Goal: Task Accomplishment & Management: Manage account settings

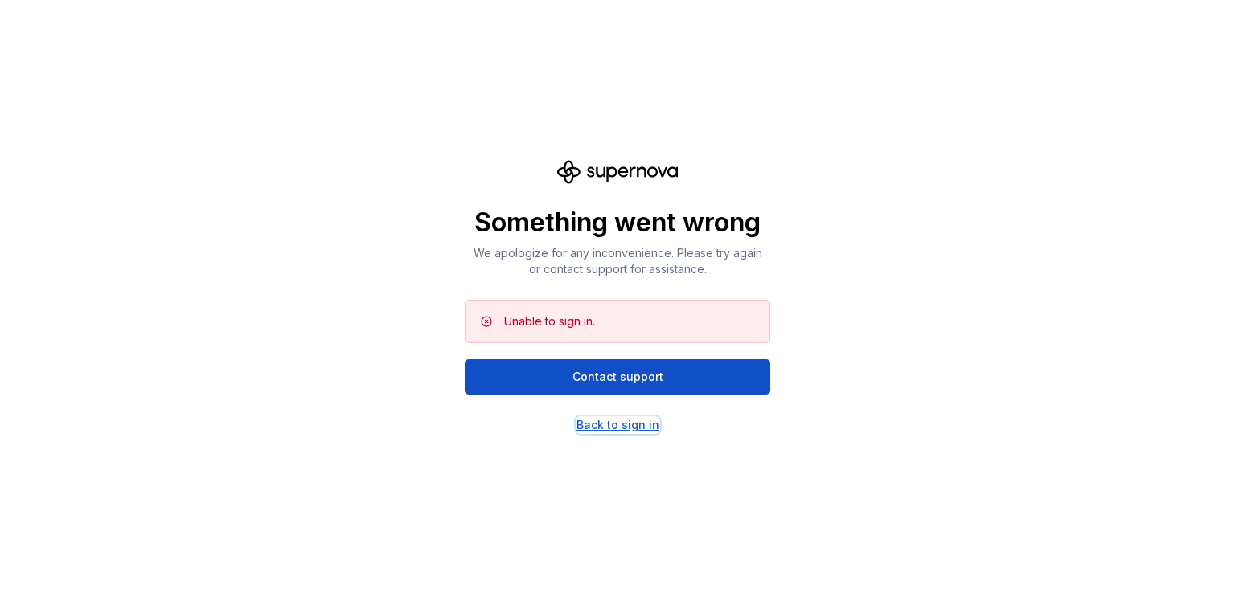
click at [606, 420] on div "Back to sign in" at bounding box center [618, 425] width 83 height 16
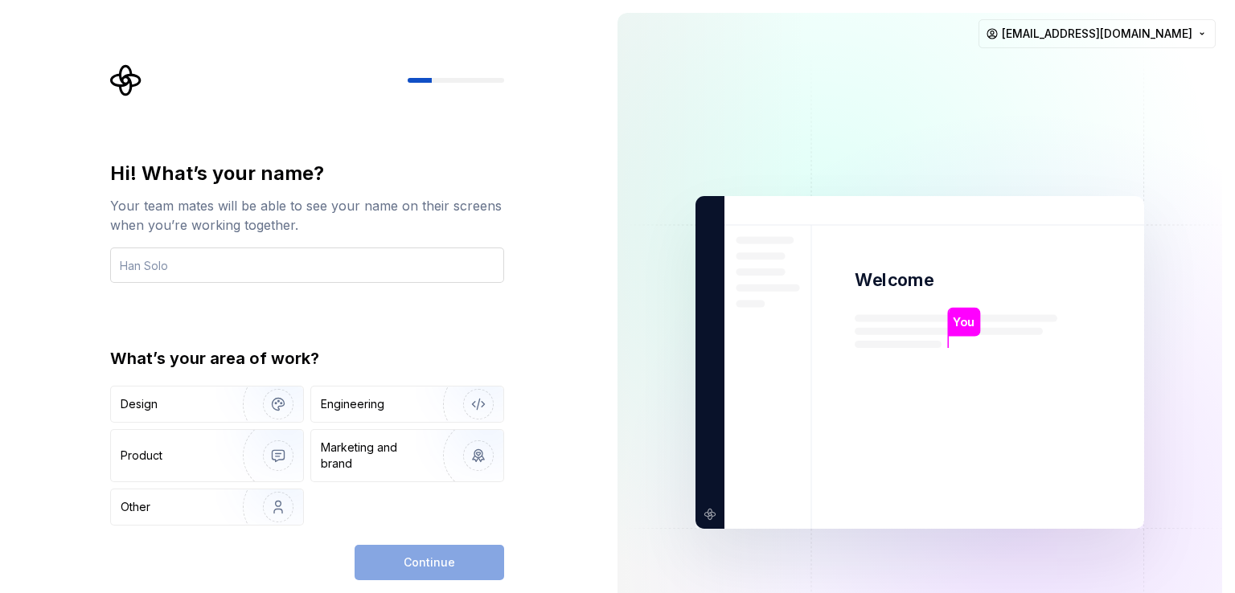
click at [248, 262] on input "text" at bounding box center [307, 265] width 394 height 35
type input "Lenine junior"
click at [228, 496] on img "button" at bounding box center [267, 508] width 103 height 108
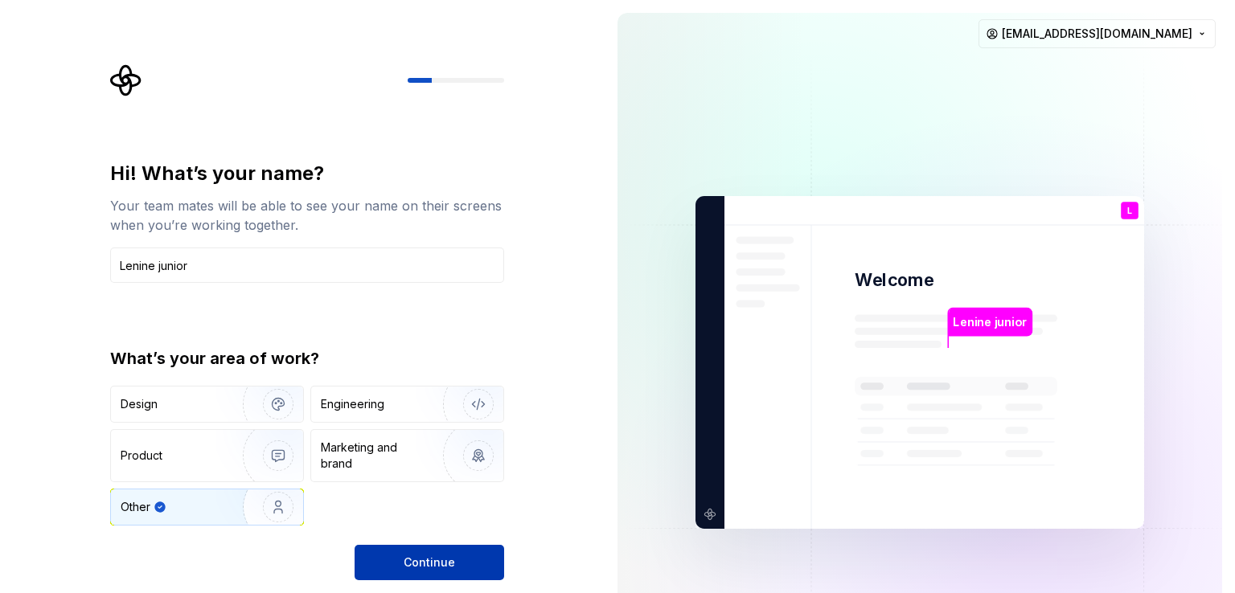
click at [415, 577] on button "Continue" at bounding box center [430, 562] width 150 height 35
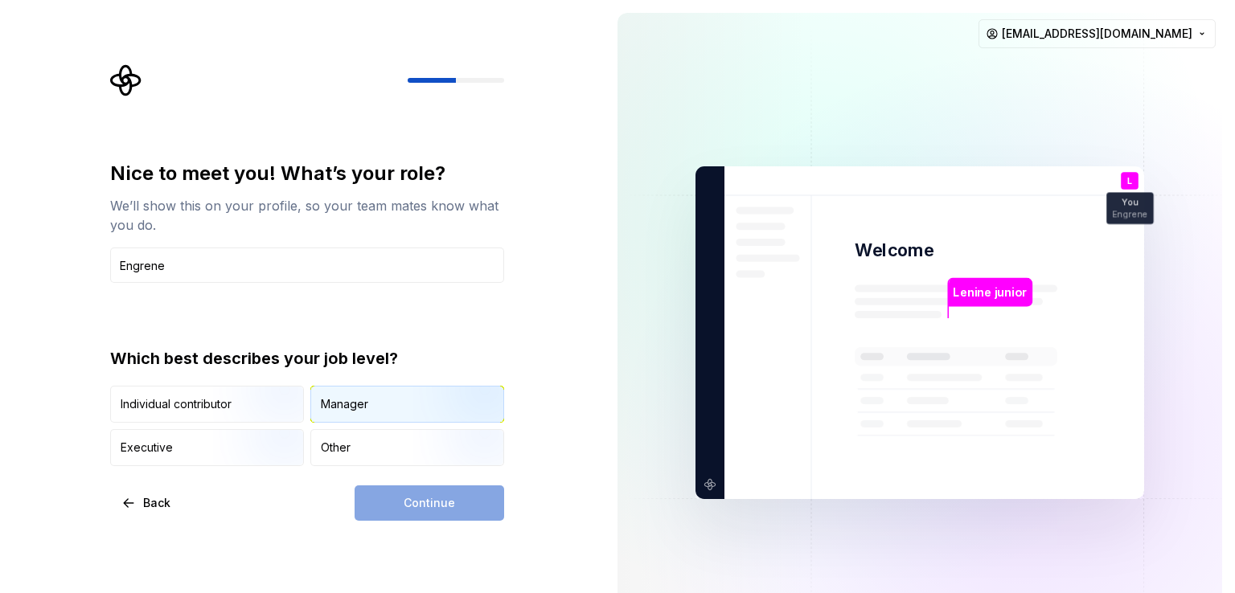
type input "Engrene"
click at [328, 397] on div "Manager" at bounding box center [344, 404] width 47 height 16
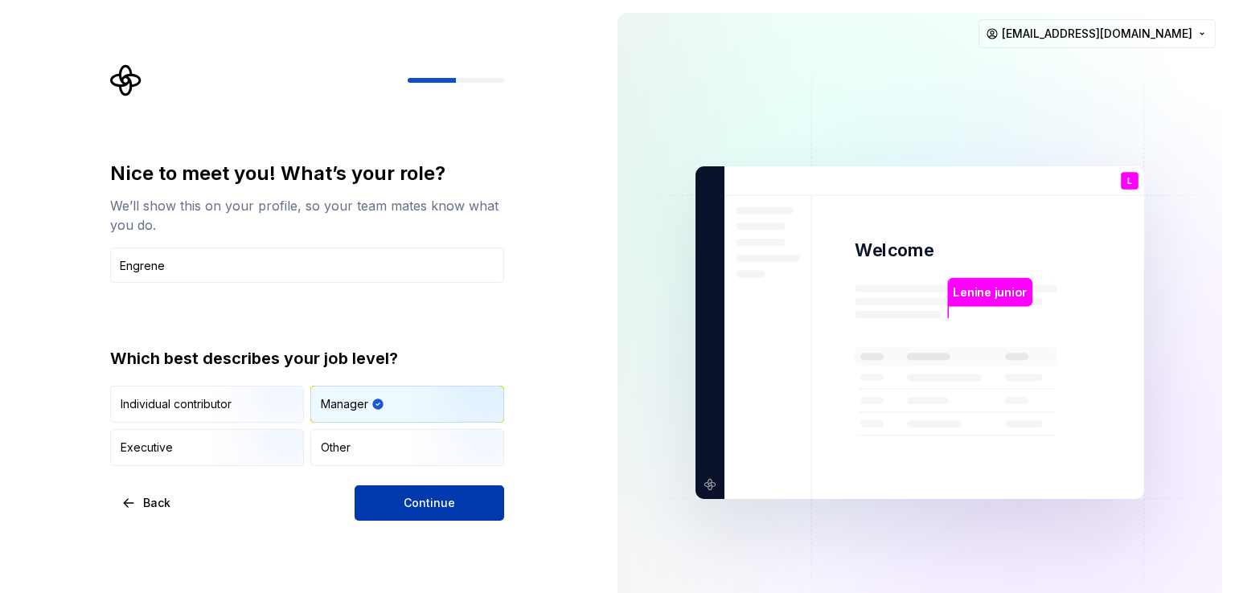
click at [386, 506] on button "Continue" at bounding box center [430, 503] width 150 height 35
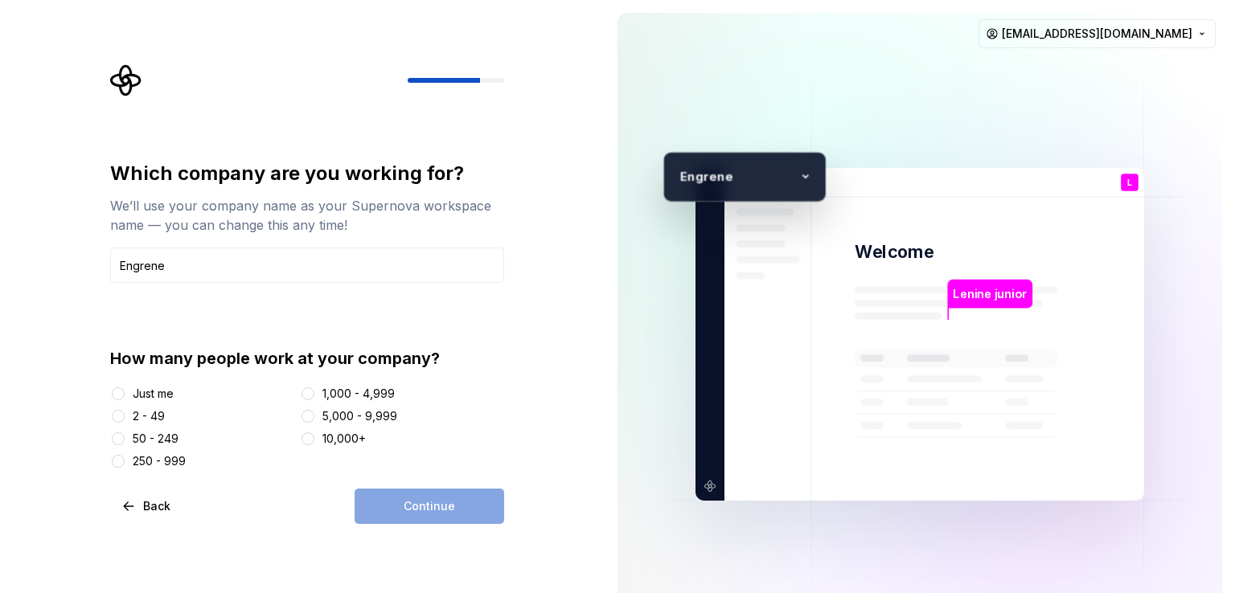
type input "Engrene"
click at [116, 406] on div "Just me 2 - 49 50 - 249 250 - 999 1,000 - 4,999 5,000 - 9,999 10,000+" at bounding box center [307, 428] width 394 height 84
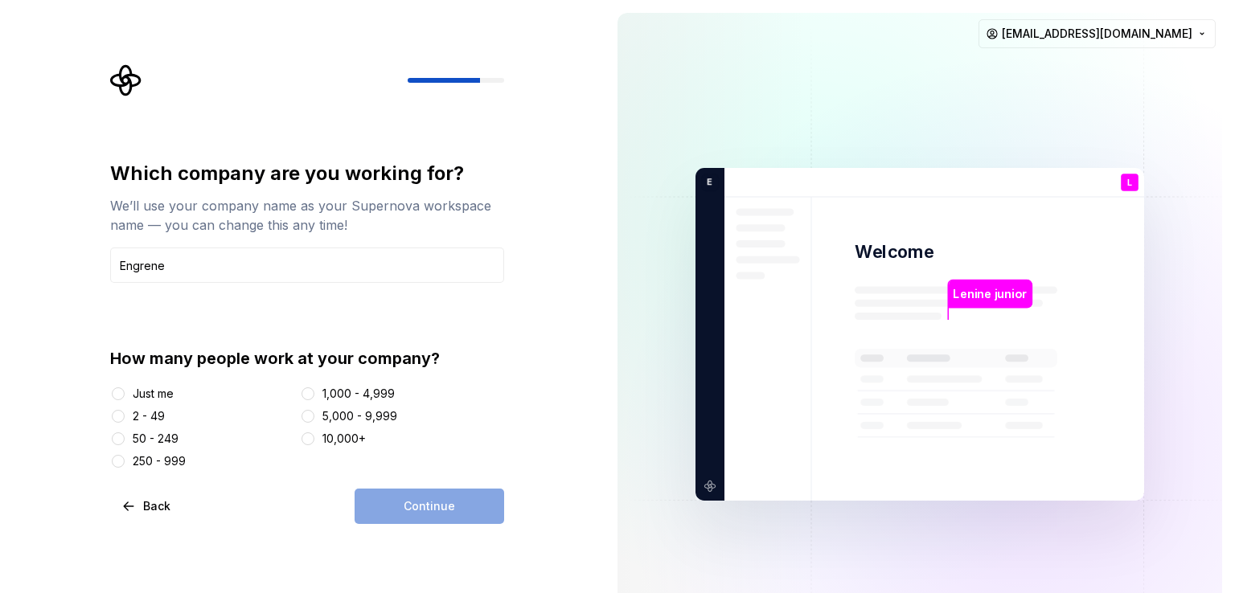
click at [116, 407] on div "Just me 2 - 49 50 - 249 250 - 999 1,000 - 4,999 5,000 - 9,999 10,000+" at bounding box center [307, 428] width 394 height 84
click at [113, 426] on div "Just me 2 - 49 50 - 249 250 - 999 1,000 - 4,999 5,000 - 9,999 10,000+" at bounding box center [307, 428] width 394 height 84
click at [117, 413] on button "2 - 49" at bounding box center [118, 416] width 13 height 13
click at [411, 489] on button "Continue" at bounding box center [430, 506] width 150 height 35
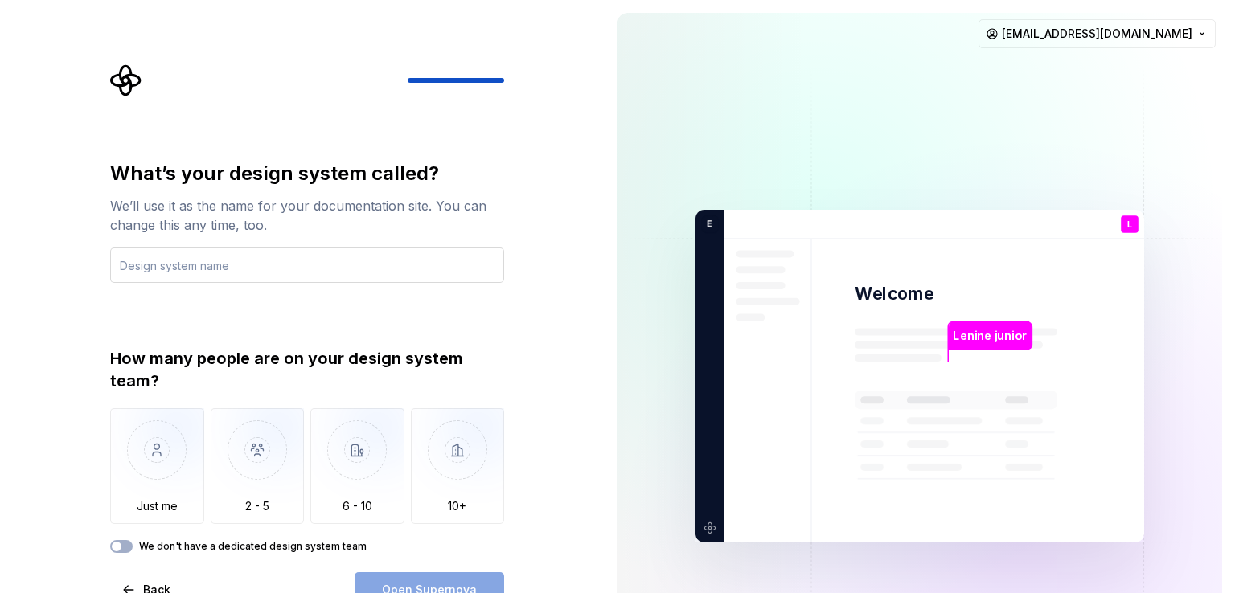
click at [146, 265] on input "text" at bounding box center [307, 265] width 394 height 35
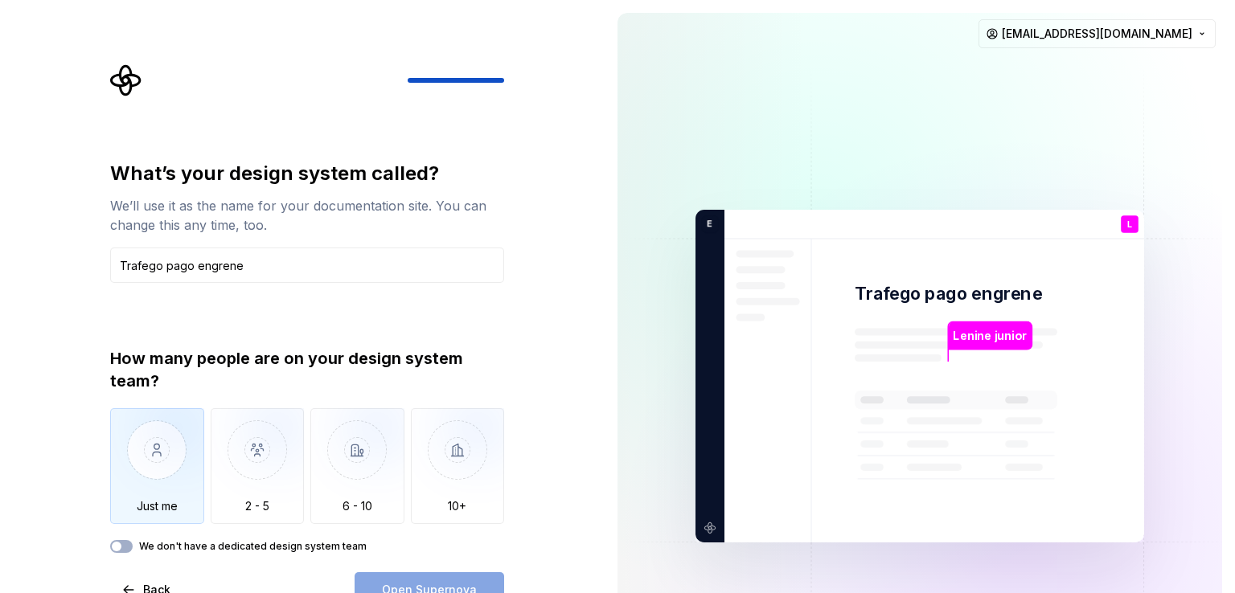
type input "Trafego pago engrene"
click at [142, 451] on img "button" at bounding box center [157, 463] width 94 height 108
click at [424, 577] on button "Open Supernova" at bounding box center [430, 590] width 150 height 35
click at [125, 554] on div "What’s your design system called? We’ll use it as the name for your documentati…" at bounding box center [307, 384] width 394 height 447
click at [125, 541] on button "We don't have a dedicated design system team" at bounding box center [121, 546] width 23 height 13
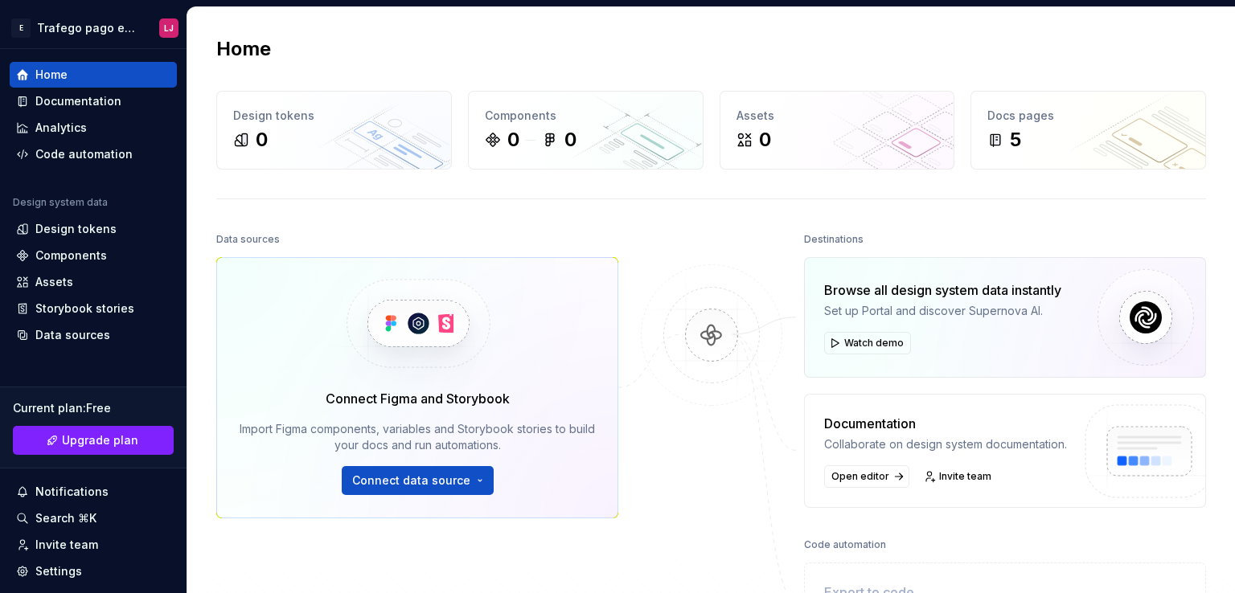
click at [194, 216] on div "Home Design tokens 0 Components 0 0 Assets 0 Docs pages 5 Data sources Connect …" at bounding box center [711, 371] width 1048 height 728
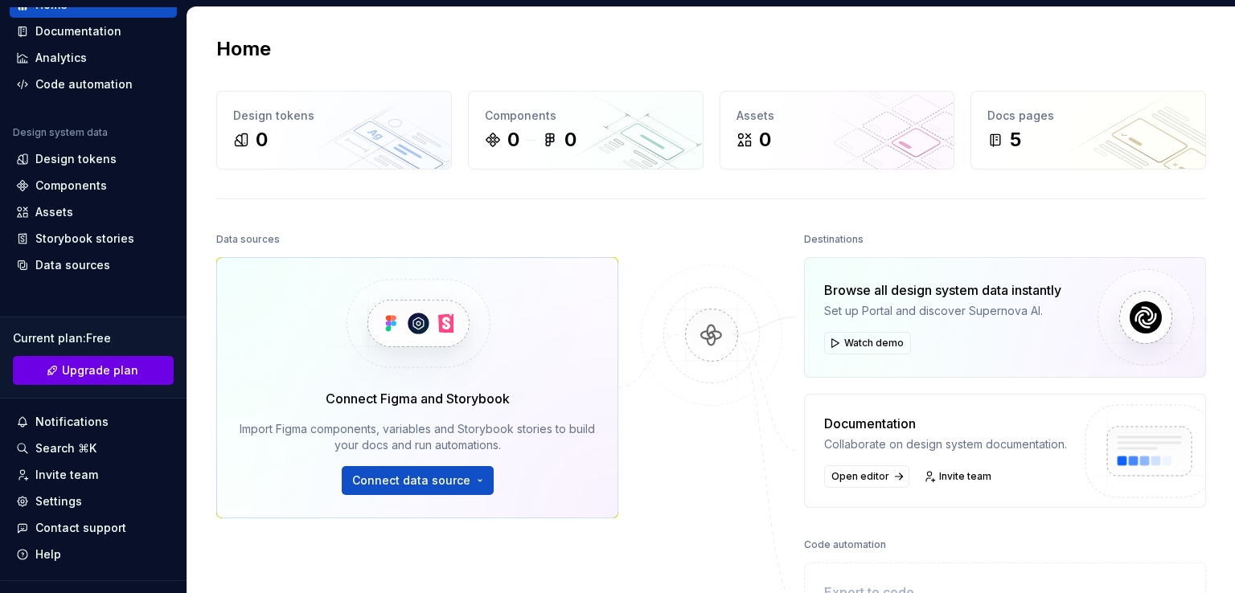
scroll to position [100, 0]
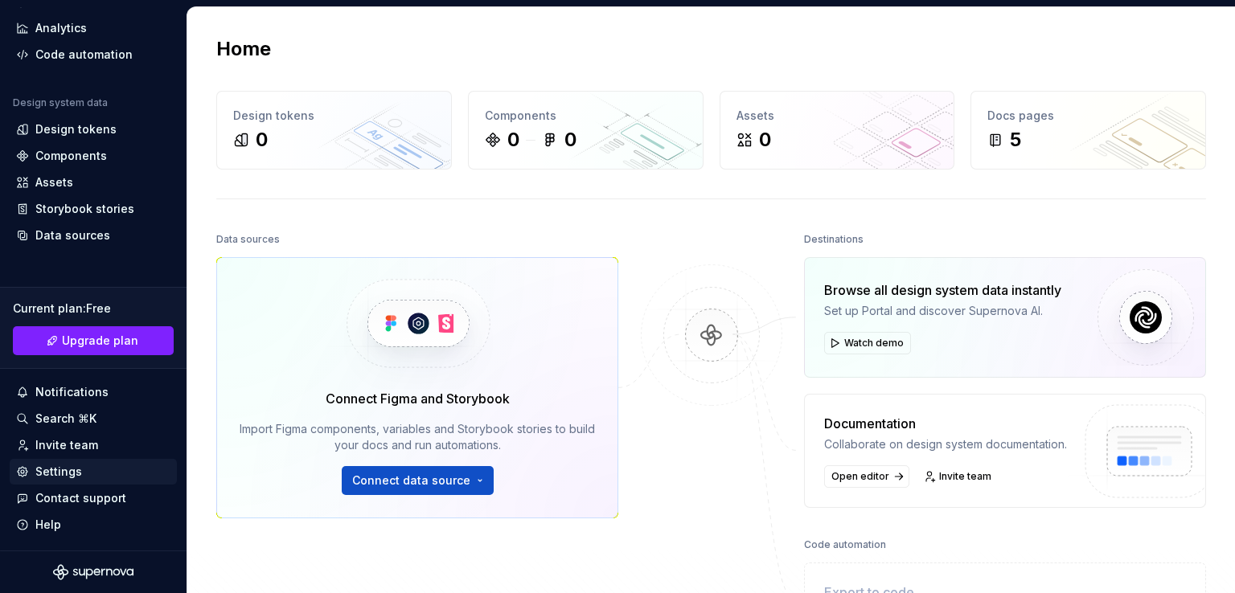
click at [75, 466] on div "Settings" at bounding box center [58, 472] width 47 height 16
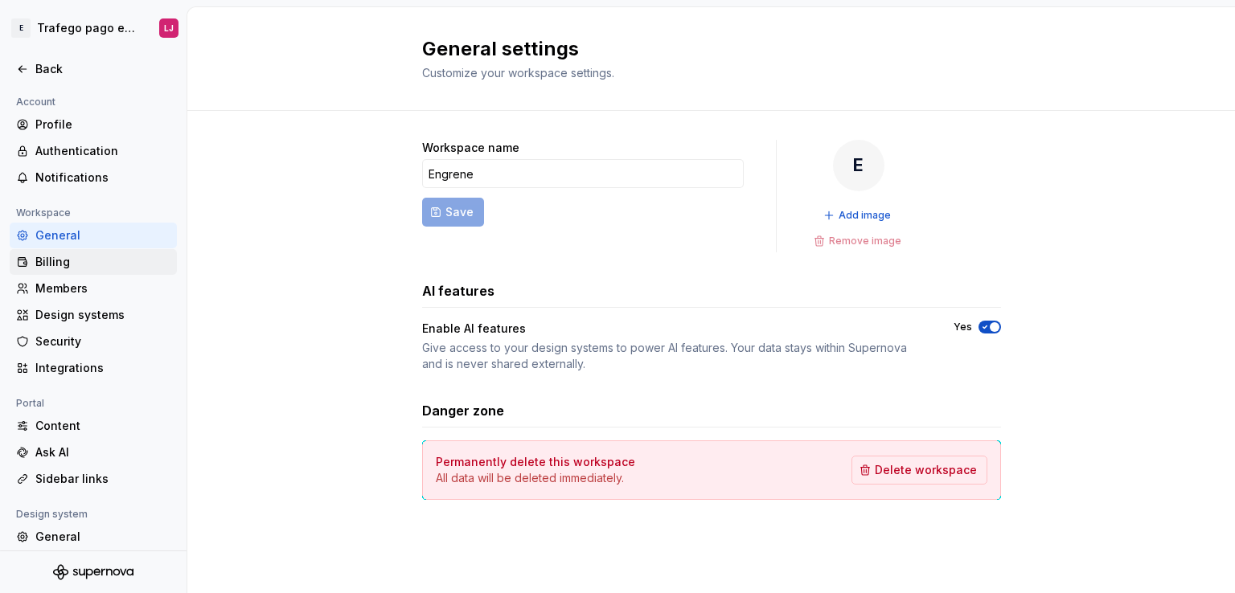
click at [93, 261] on div "Billing" at bounding box center [102, 262] width 135 height 16
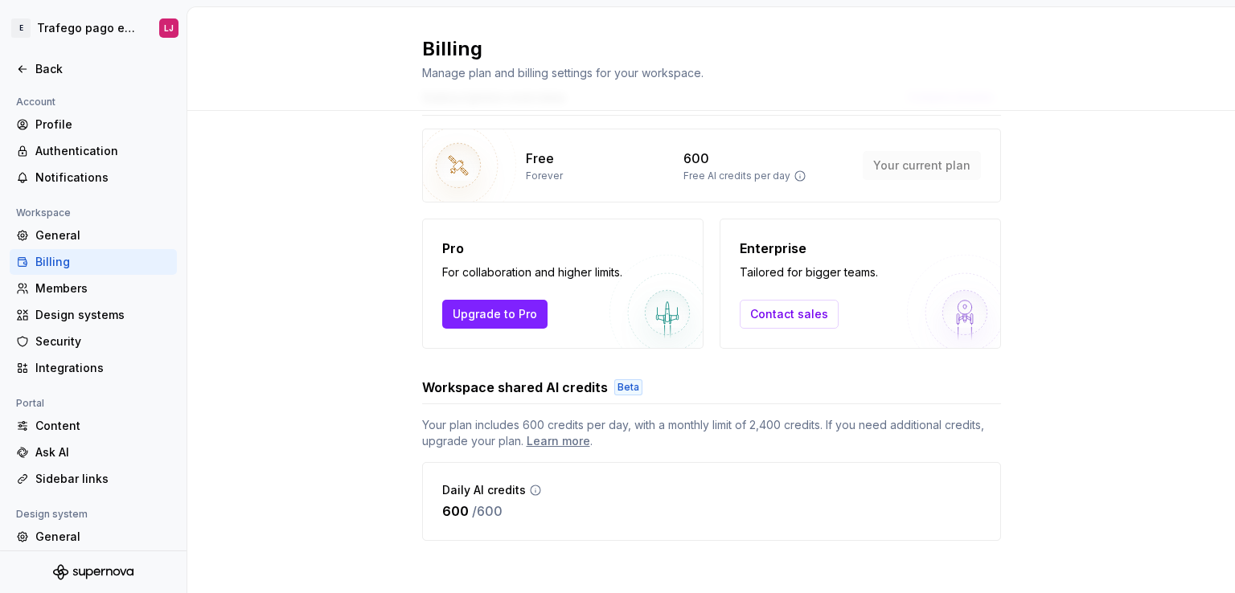
scroll to position [61, 0]
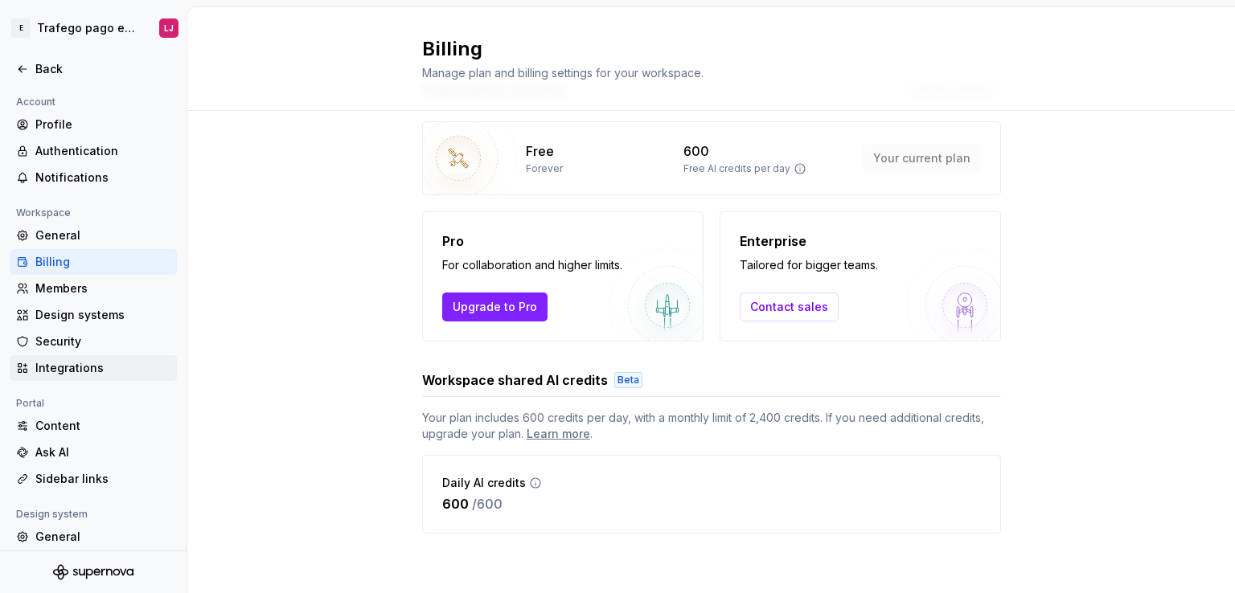
click at [74, 368] on div "Integrations" at bounding box center [102, 368] width 135 height 16
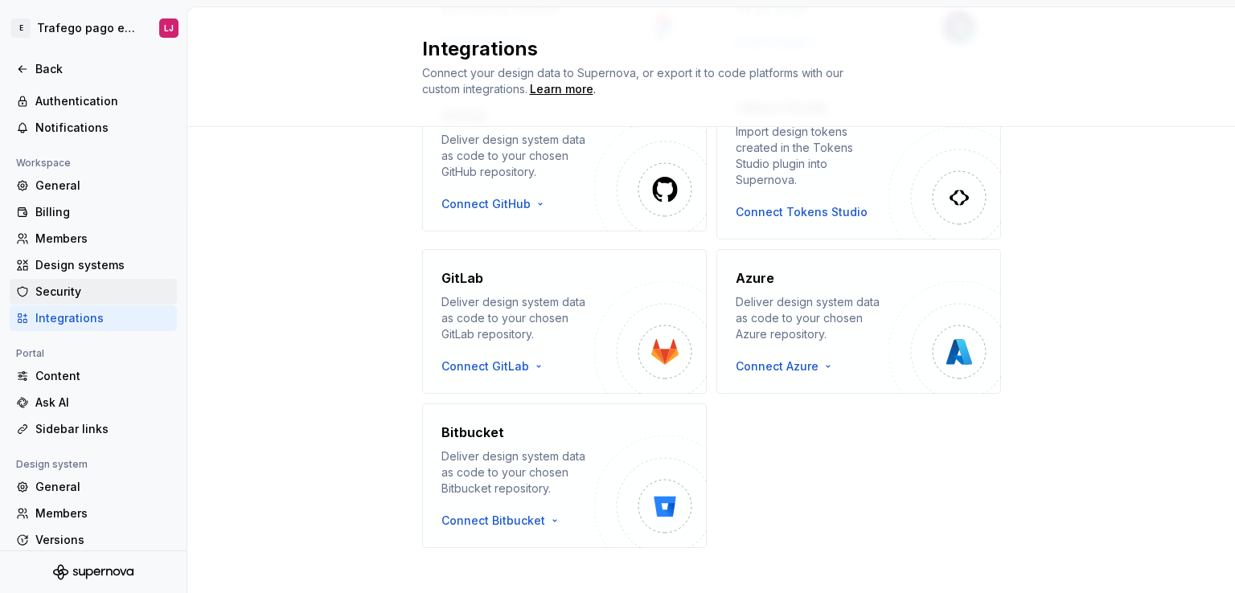
scroll to position [115, 0]
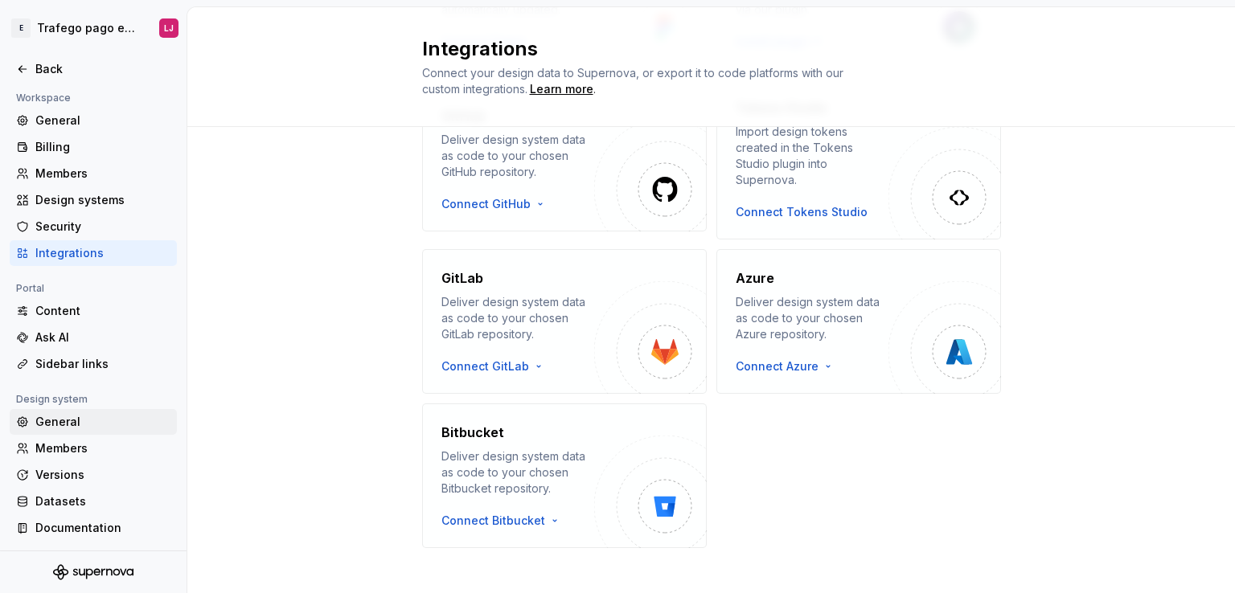
click at [82, 425] on div "General" at bounding box center [102, 422] width 135 height 16
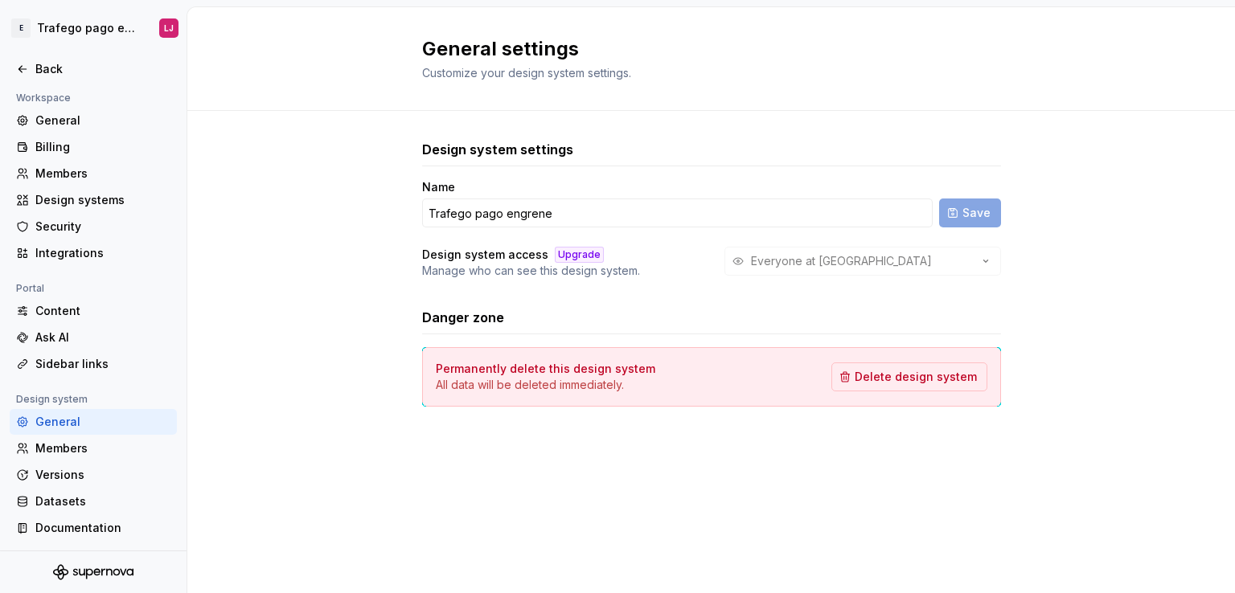
click at [48, 54] on div at bounding box center [93, 52] width 187 height 7
click at [45, 61] on div "Back" at bounding box center [102, 69] width 135 height 16
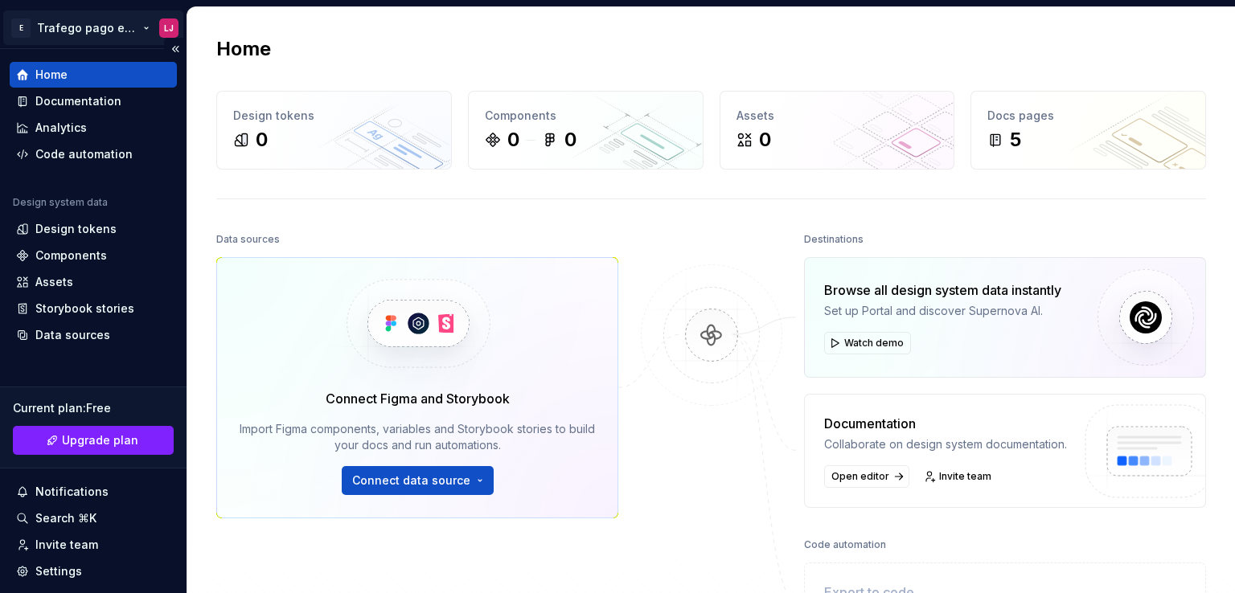
click at [68, 23] on html "E Trafego pago engrene LJ Home Documentation Analytics Code automation Design s…" at bounding box center [617, 296] width 1235 height 593
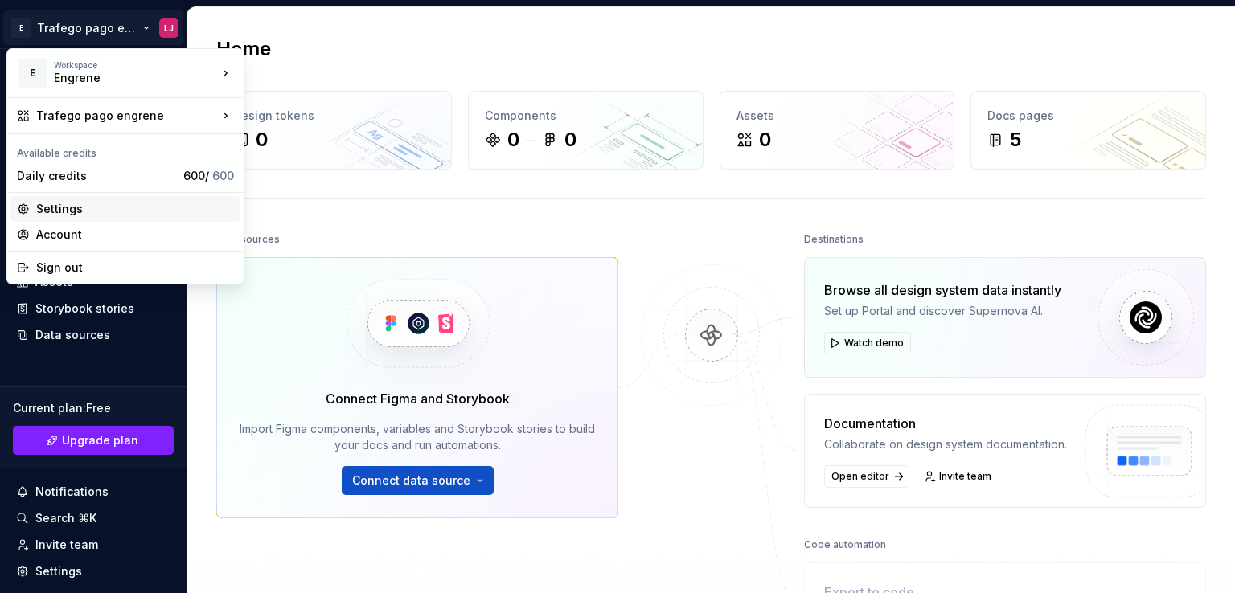
click at [127, 213] on div "Settings" at bounding box center [135, 209] width 198 height 16
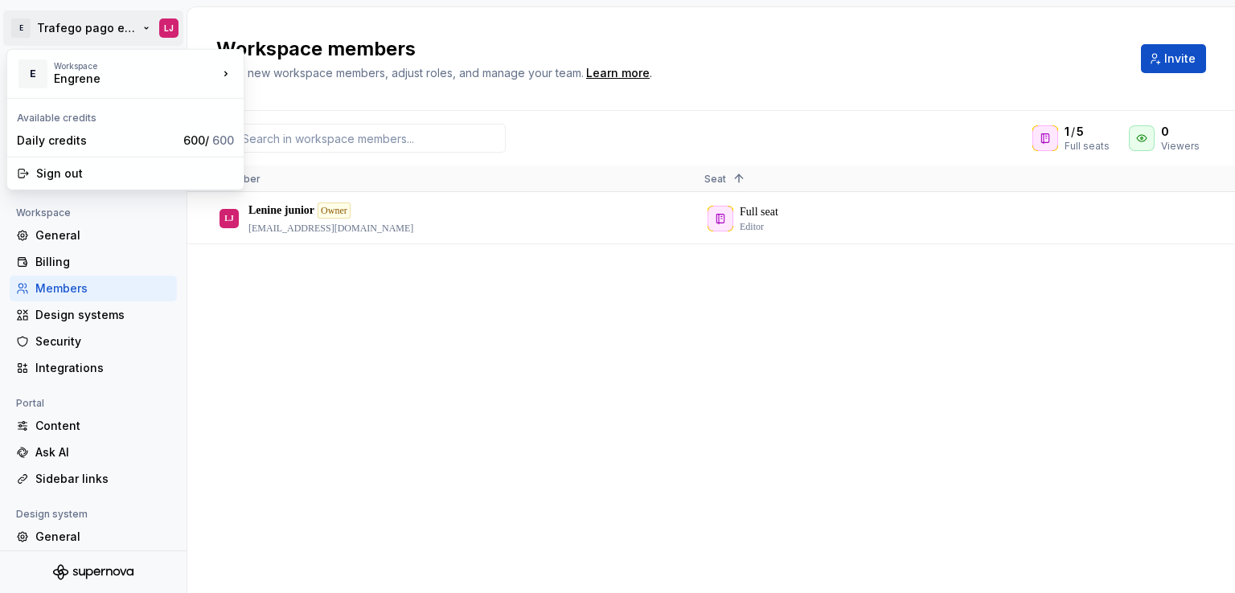
click at [82, 23] on html "E Trafego pago engrene LJ Back Account Profile Authentication Notifications Wor…" at bounding box center [617, 296] width 1235 height 593
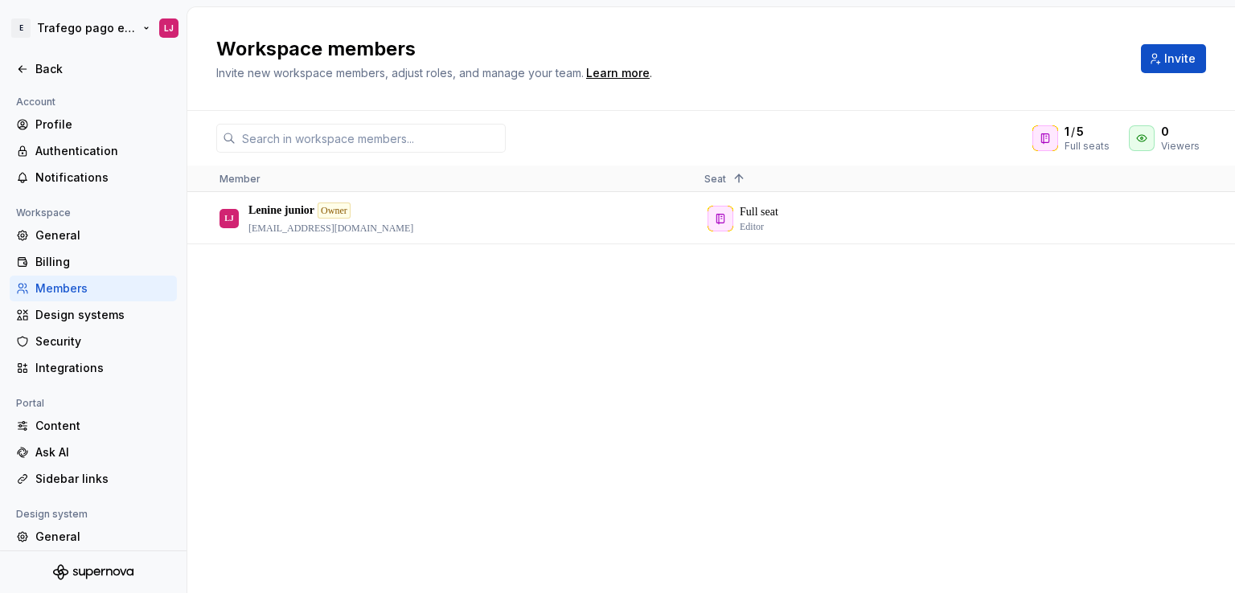
click at [62, 18] on html "E Trafego pago engrene LJ Back Account Profile Authentication Notifications Wor…" at bounding box center [617, 296] width 1235 height 593
click at [14, 59] on div "Back" at bounding box center [93, 69] width 167 height 26
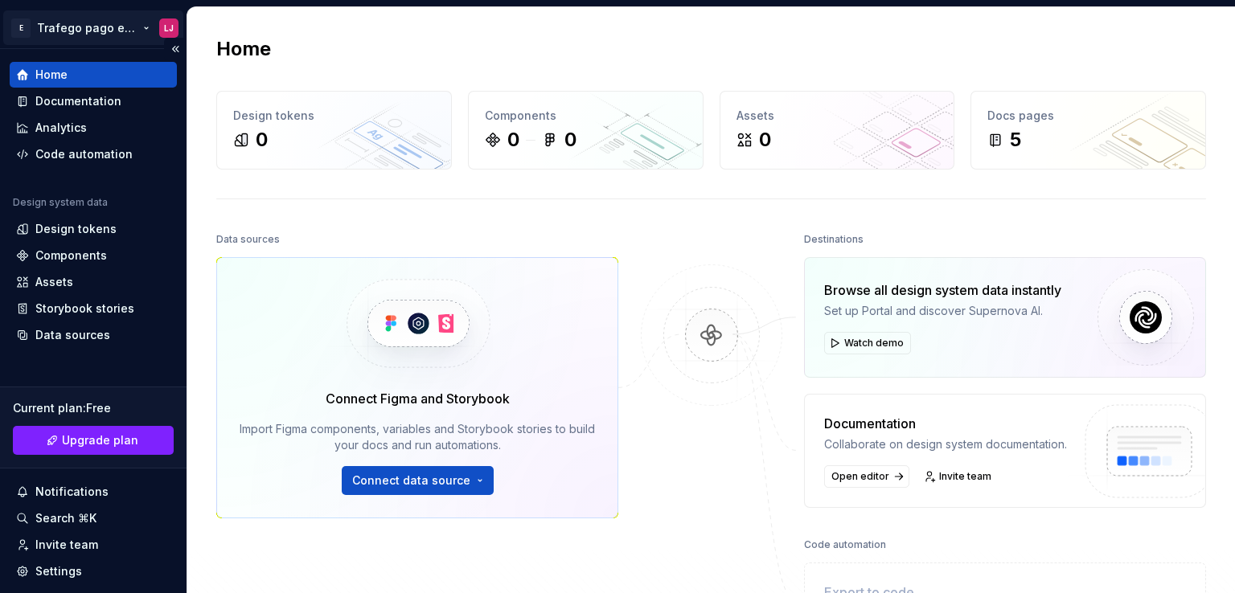
click at [71, 34] on html "E Trafego pago engrene LJ Home Documentation Analytics Code automation Design s…" at bounding box center [617, 296] width 1235 height 593
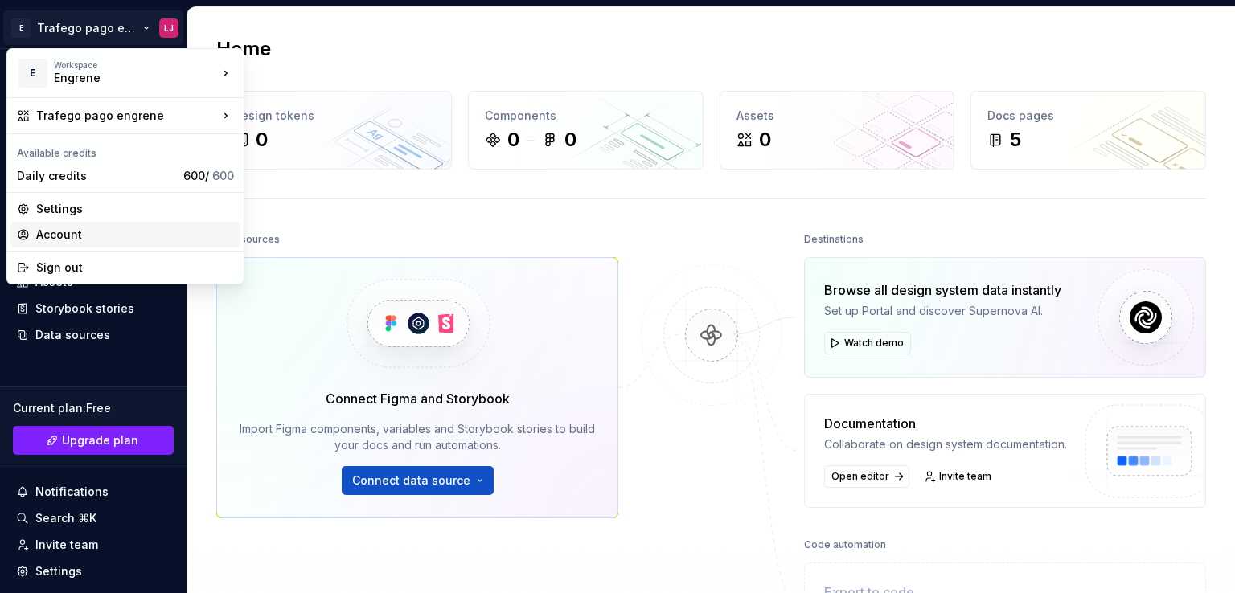
click at [84, 229] on div "Account" at bounding box center [135, 235] width 198 height 16
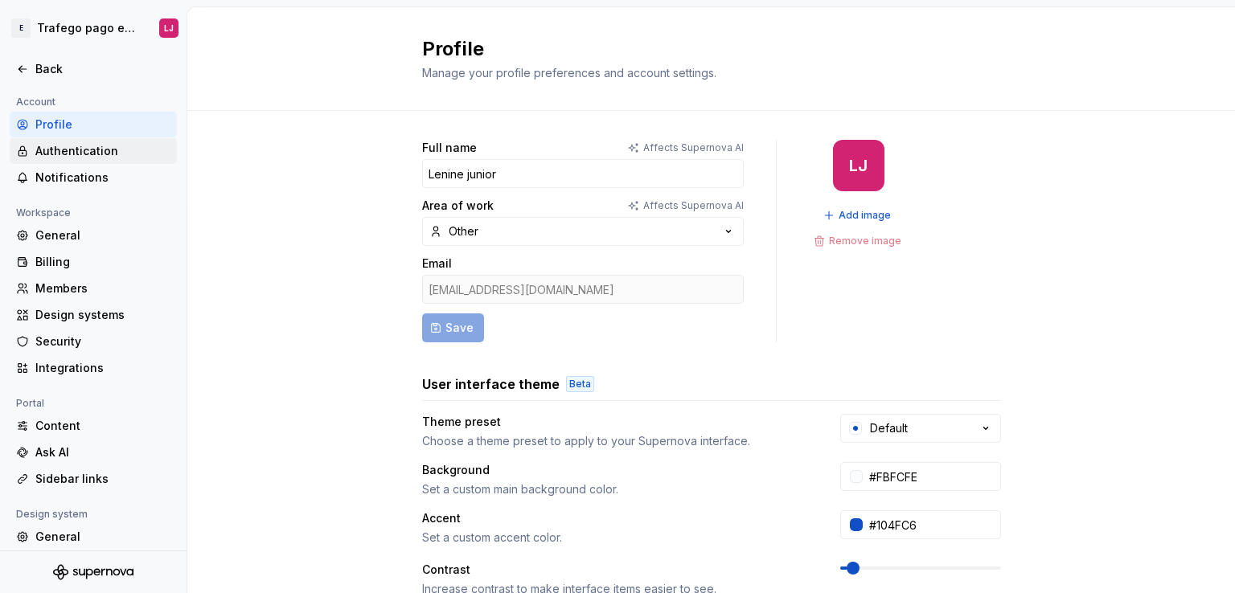
click at [126, 155] on div "Authentication" at bounding box center [102, 151] width 135 height 16
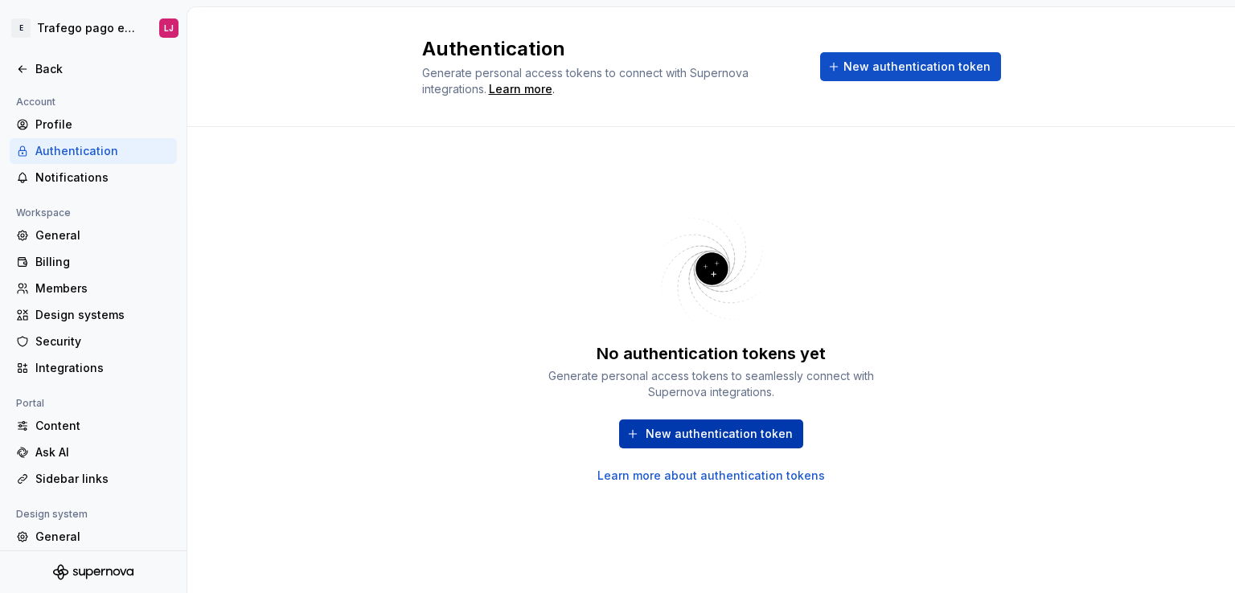
click at [782, 433] on span "New authentication token" at bounding box center [719, 434] width 147 height 16
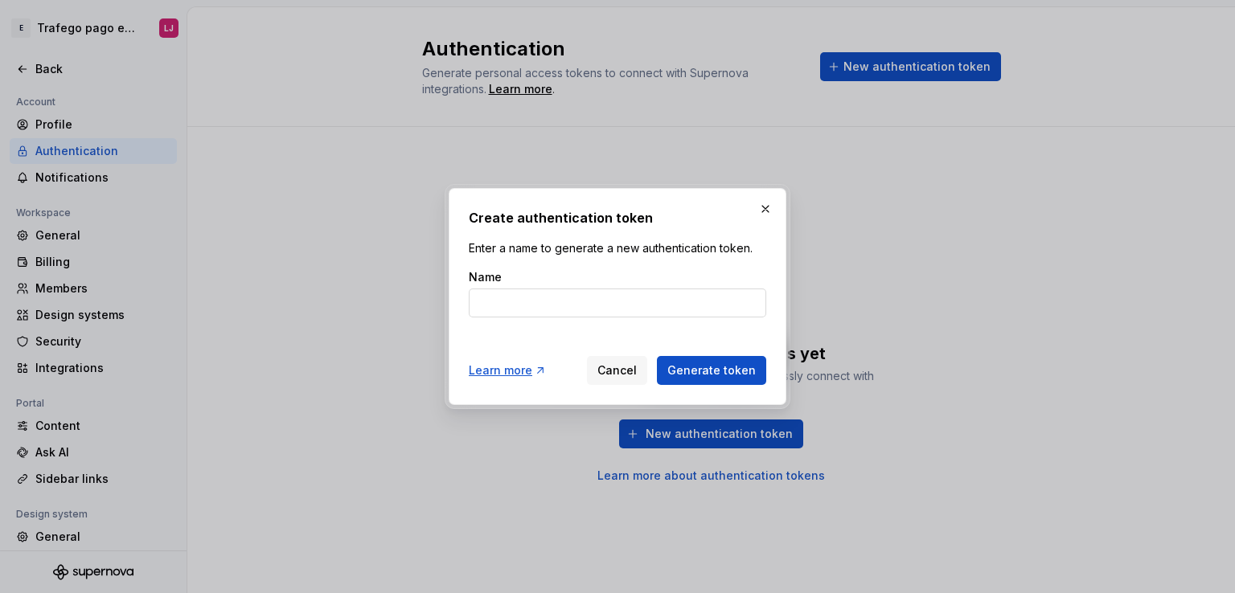
click at [673, 300] on input "Name" at bounding box center [618, 303] width 298 height 29
type input "dyad dell"
click at [728, 368] on span "Generate token" at bounding box center [711, 371] width 88 height 16
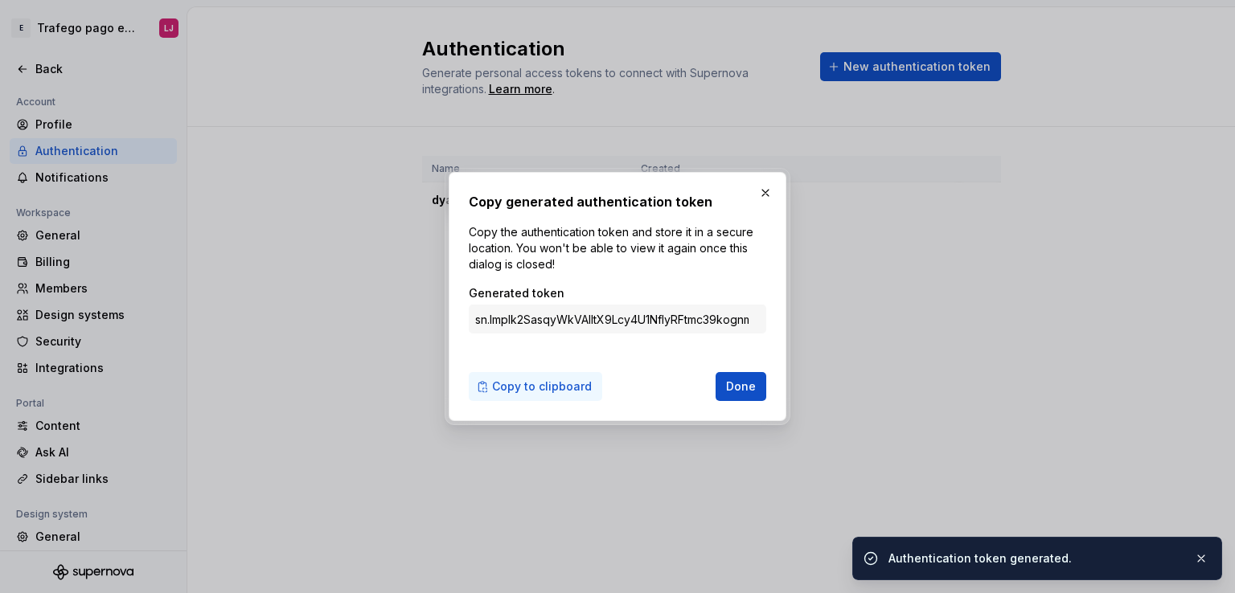
click at [585, 383] on span "Copy to clipboard" at bounding box center [542, 387] width 100 height 16
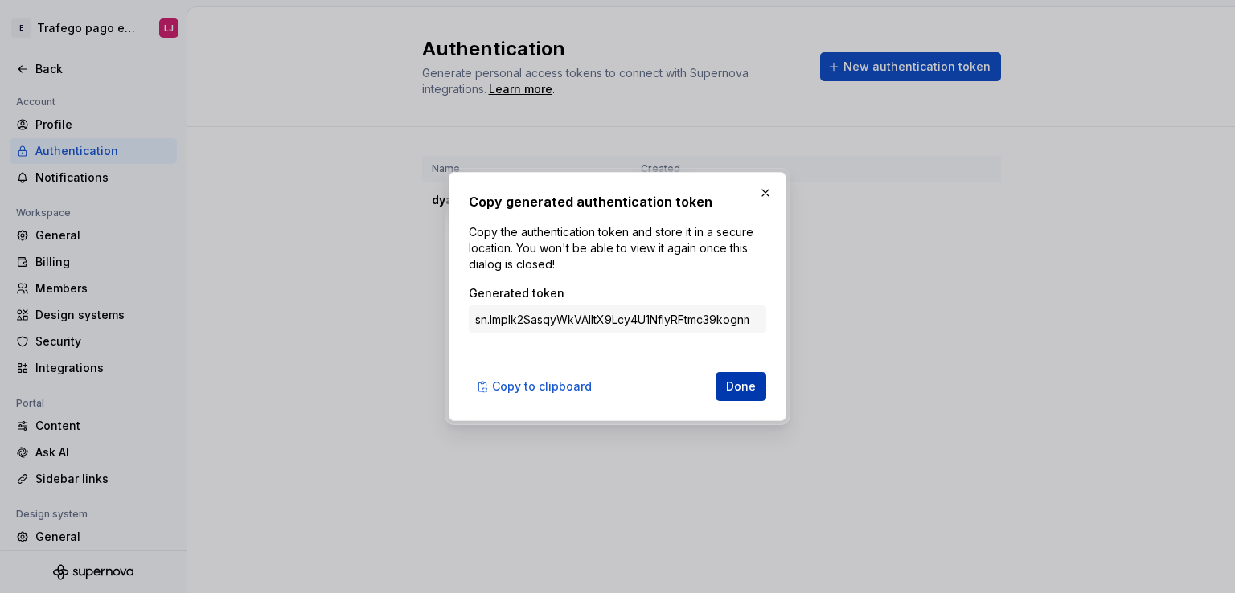
click at [734, 386] on span "Done" at bounding box center [741, 387] width 30 height 16
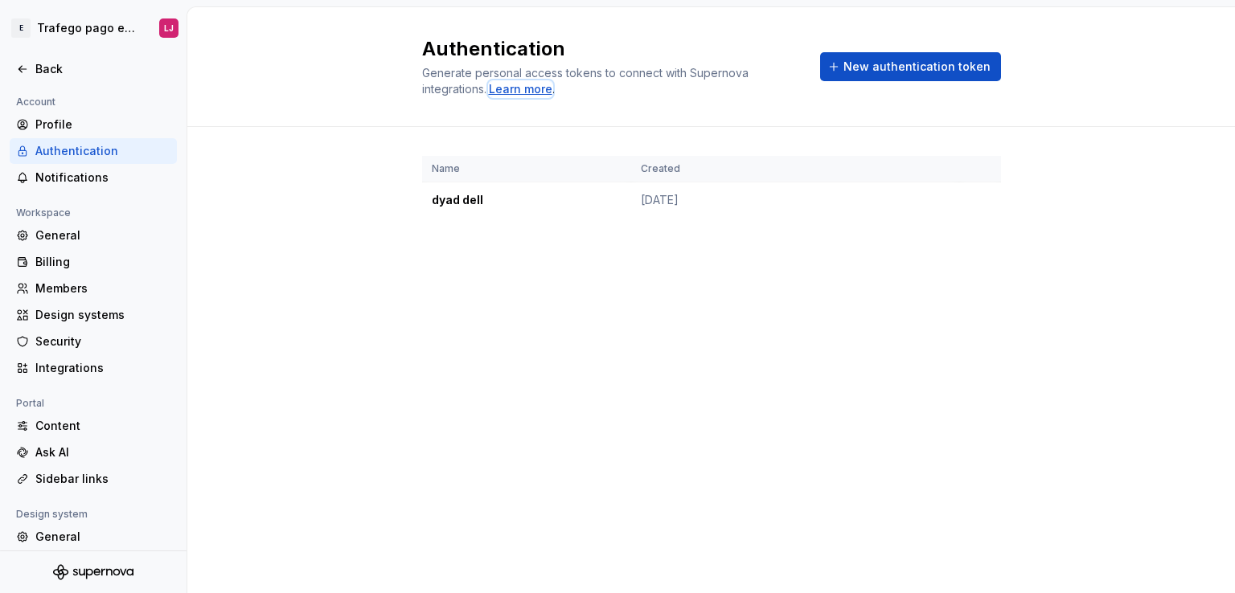
click at [532, 87] on div "Learn more" at bounding box center [521, 89] width 64 height 16
